Goal: Transaction & Acquisition: Purchase product/service

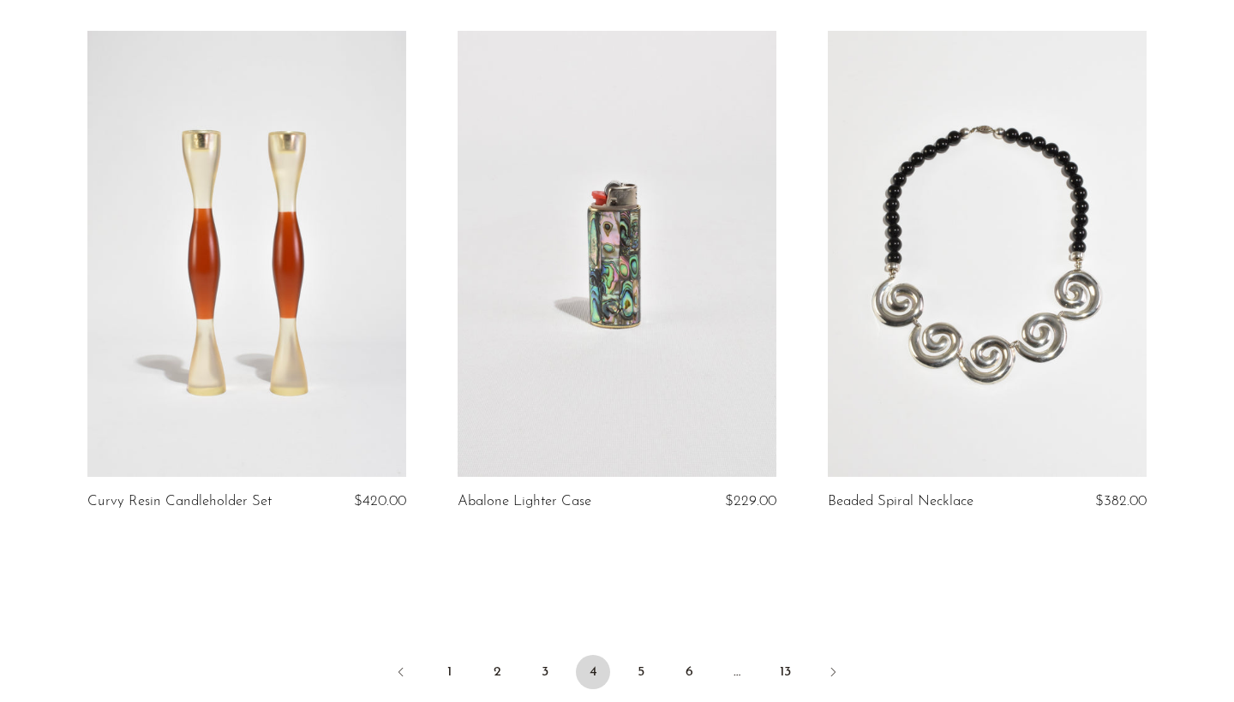
scroll to position [5901, 0]
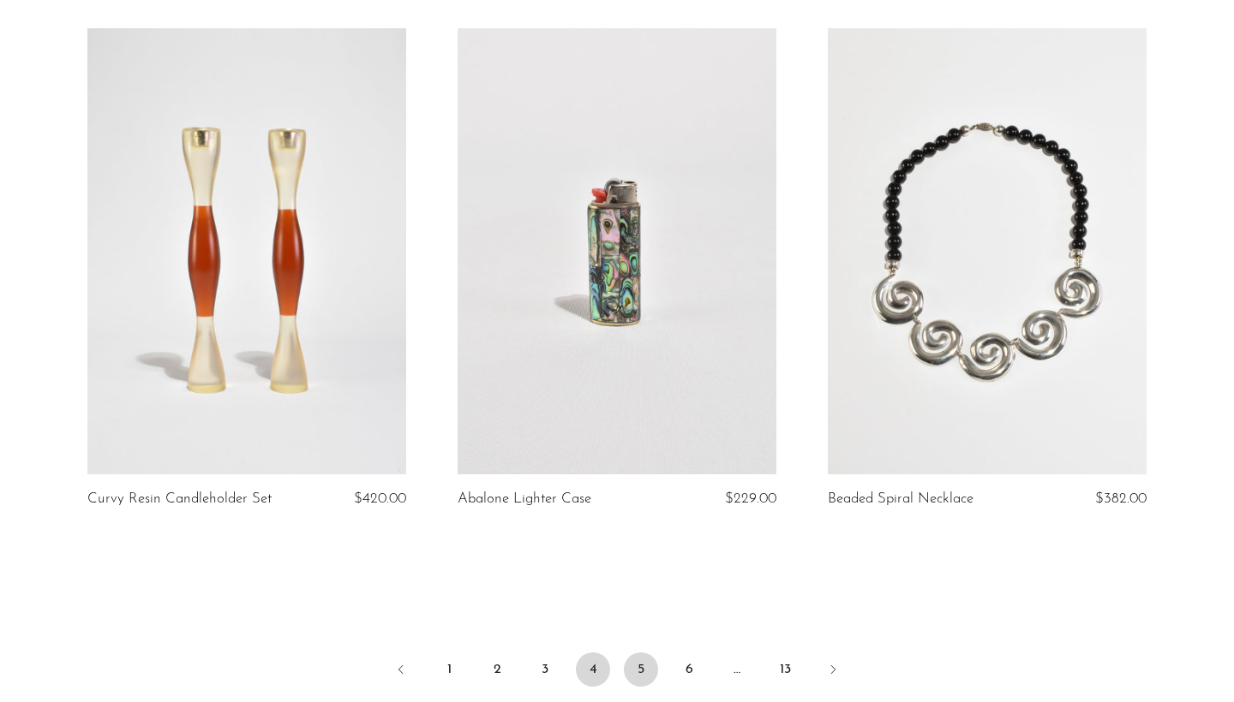
click at [643, 653] on link "5" at bounding box center [641, 670] width 34 height 34
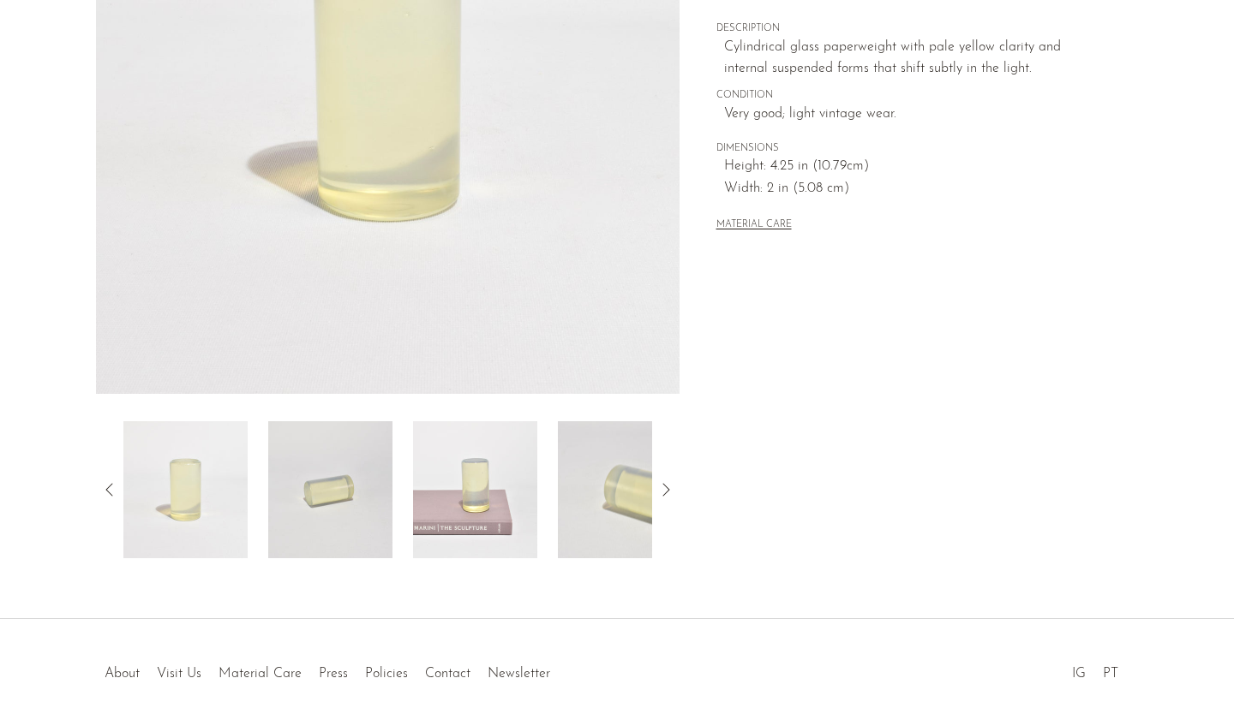
scroll to position [387, 0]
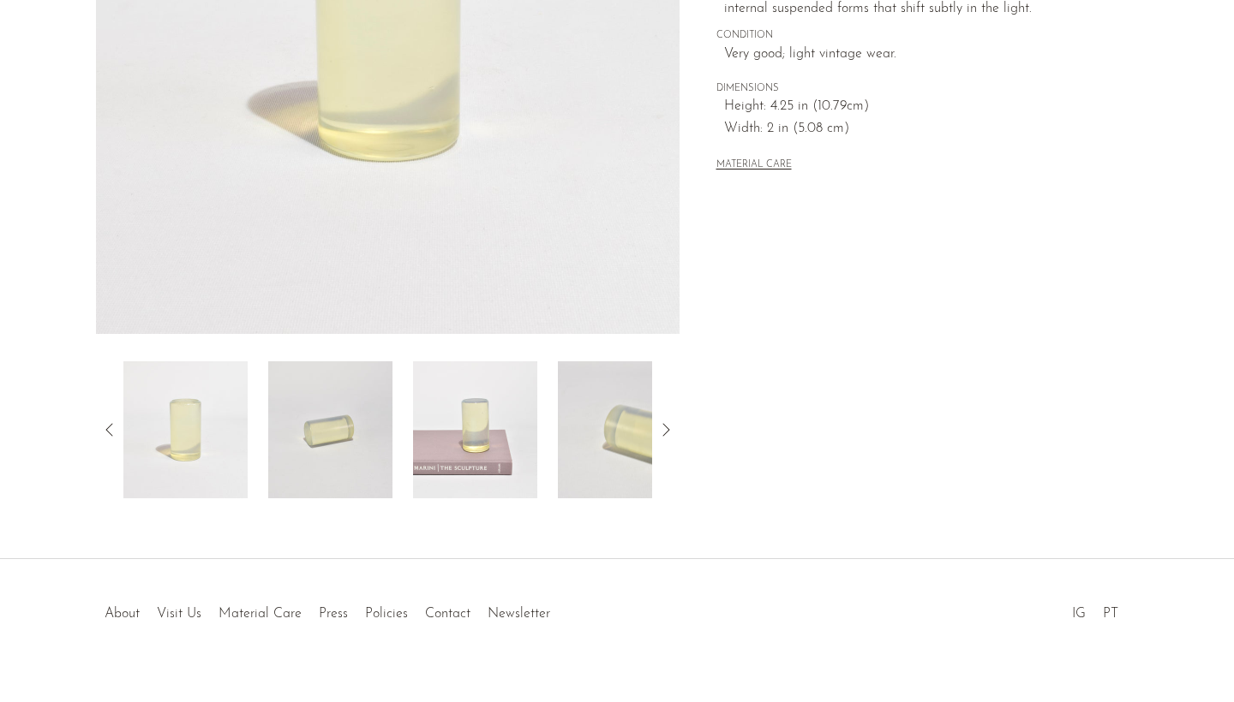
click at [337, 417] on img at bounding box center [330, 430] width 124 height 137
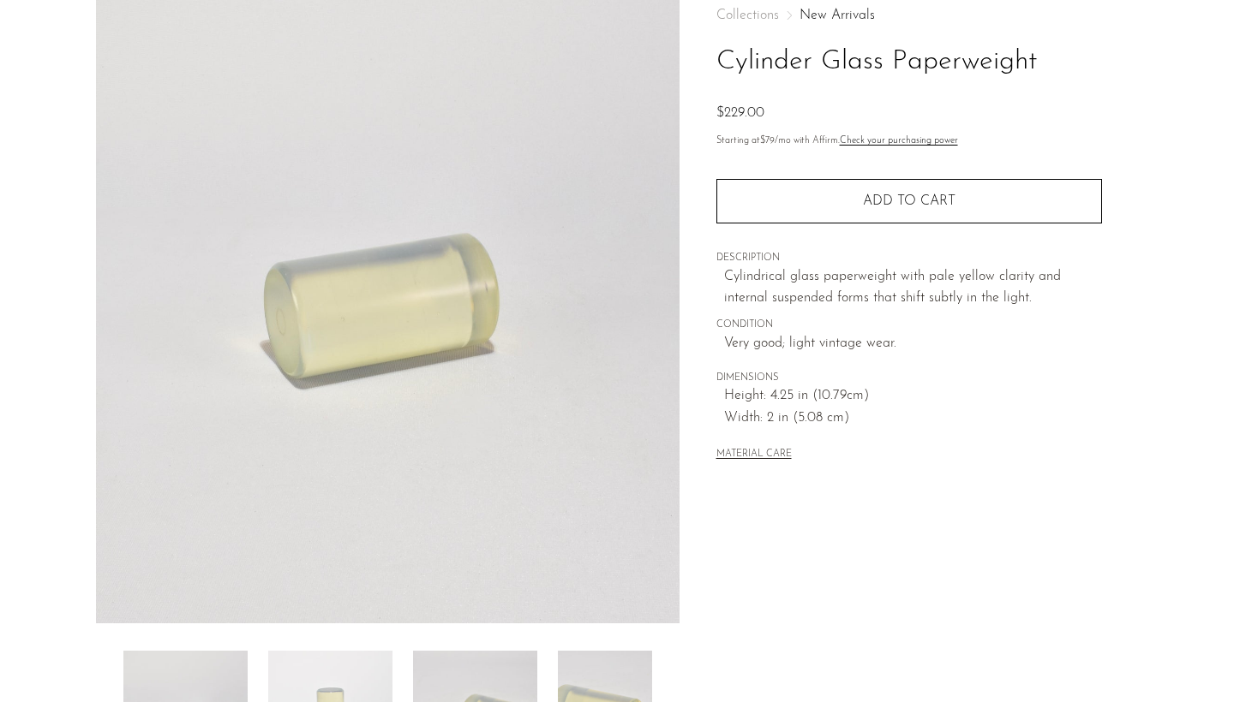
scroll to position [27, 0]
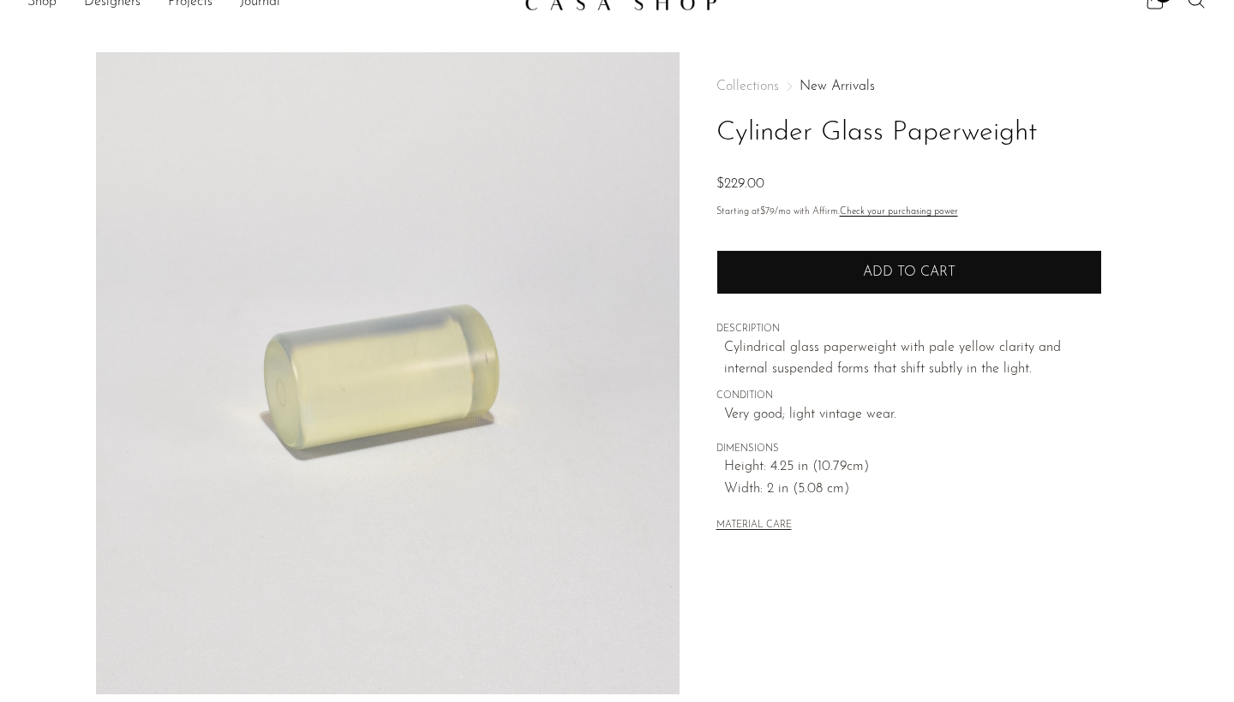
click at [919, 272] on span "Add to cart" at bounding box center [909, 273] width 93 height 14
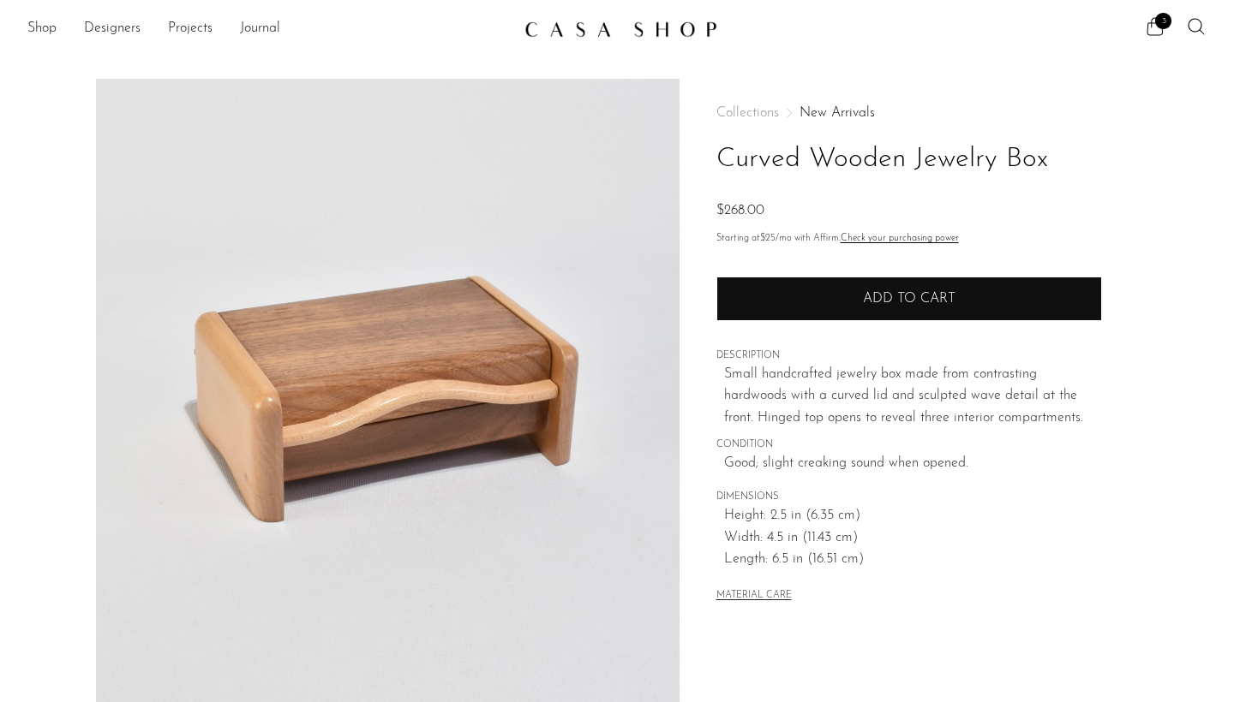
click at [970, 295] on button "Add to cart" at bounding box center [908, 299] width 385 height 45
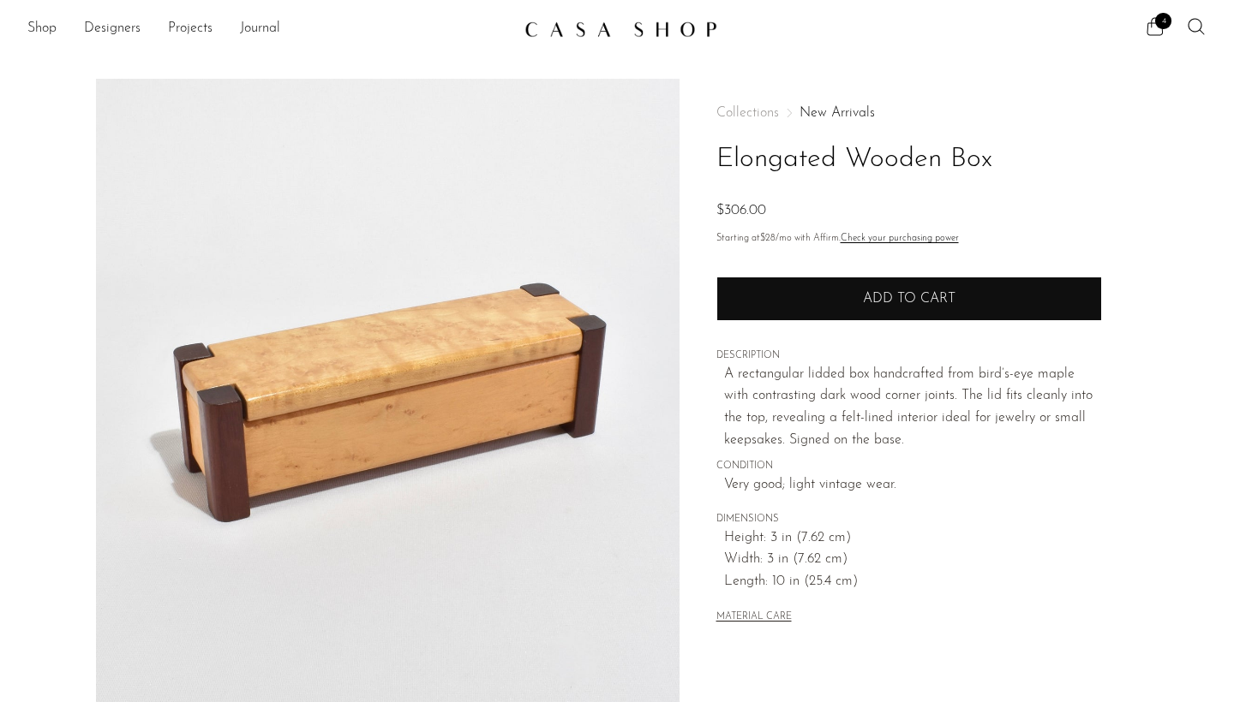
click at [845, 309] on button "Add to cart" at bounding box center [908, 299] width 385 height 45
